Goal: Task Accomplishment & Management: Use online tool/utility

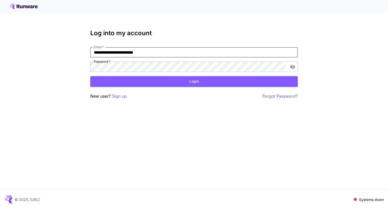
click at [168, 87] on div "**********" at bounding box center [193, 65] width 207 height 70
click at [161, 80] on button "Login" at bounding box center [193, 81] width 207 height 11
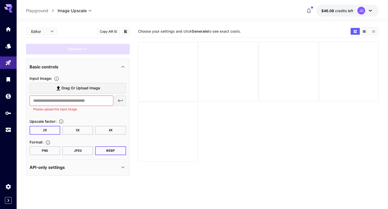
click at [173, 75] on div at bounding box center [168, 72] width 60 height 60
click at [165, 76] on div at bounding box center [168, 72] width 60 height 60
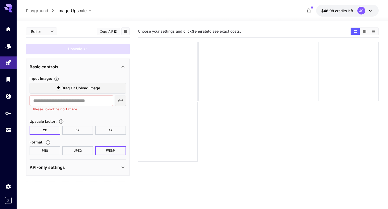
click at [165, 76] on div at bounding box center [168, 72] width 60 height 60
click at [363, 33] on icon "Show images in video view" at bounding box center [365, 32] width 4 height 4
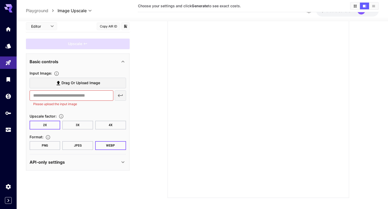
scroll to position [42, 0]
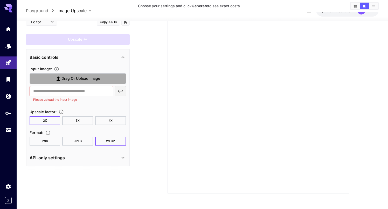
click at [64, 81] on span "Drag or upload image" at bounding box center [80, 78] width 39 height 6
click at [0, 0] on input "Drag or upload image" at bounding box center [0, 0] width 0 height 0
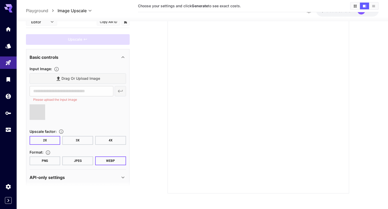
type input "**********"
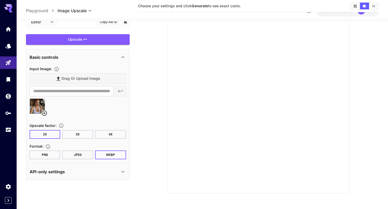
click at [45, 154] on button "PNG" at bounding box center [45, 155] width 31 height 9
click at [73, 38] on div "**********" at bounding box center [78, 98] width 104 height 164
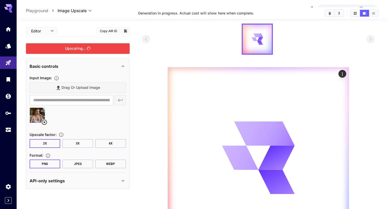
scroll to position [0, 0]
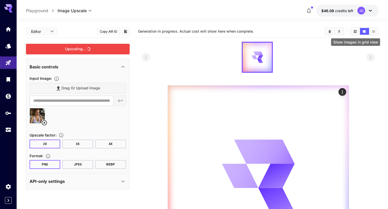
click at [354, 30] on icon "Show images in grid view" at bounding box center [355, 32] width 4 height 4
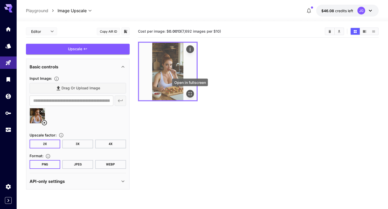
click at [190, 91] on icon "Open in fullscreen" at bounding box center [189, 93] width 5 height 5
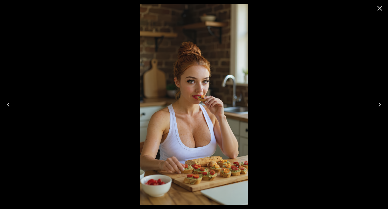
drag, startPoint x: 212, startPoint y: 109, endPoint x: 212, endPoint y: 95, distance: 13.5
click at [212, 95] on img at bounding box center [194, 104] width 109 height 201
click at [379, 10] on icon "Close" at bounding box center [379, 8] width 8 height 8
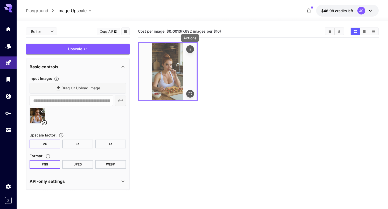
click at [190, 51] on icon "Actions" at bounding box center [190, 49] width 1 height 3
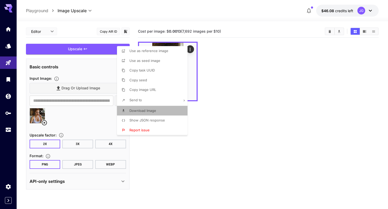
click at [151, 110] on span "Download Image" at bounding box center [142, 111] width 27 height 4
